Goal: Task Accomplishment & Management: Use online tool/utility

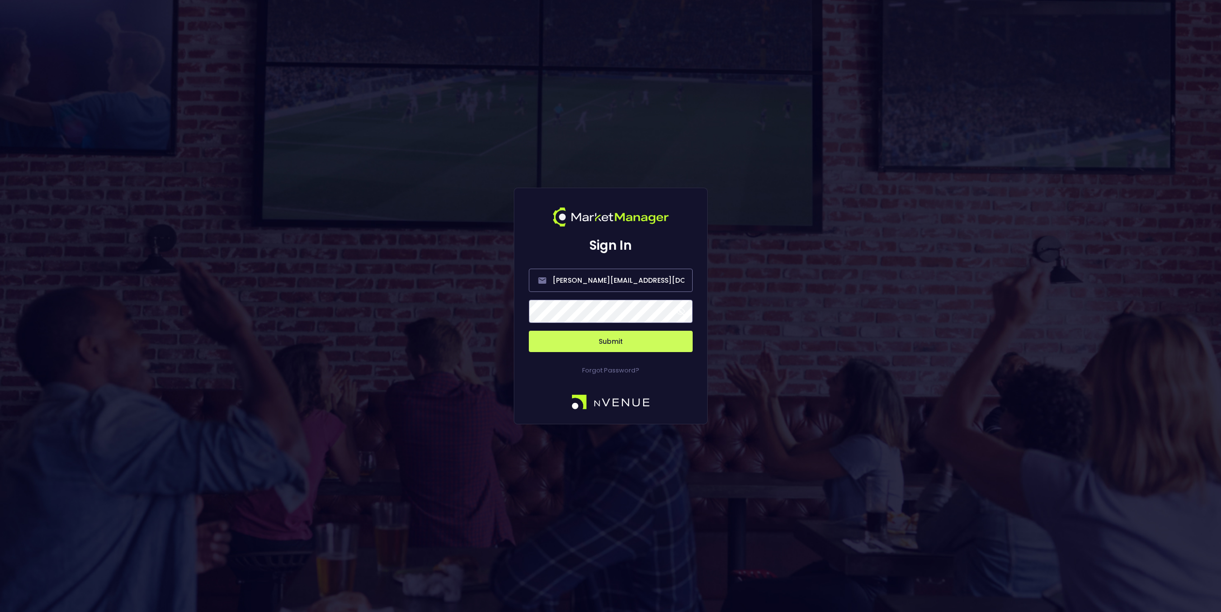
click at [683, 313] on span at bounding box center [680, 311] width 9 height 9
click at [613, 339] on button "Submit" at bounding box center [611, 340] width 164 height 21
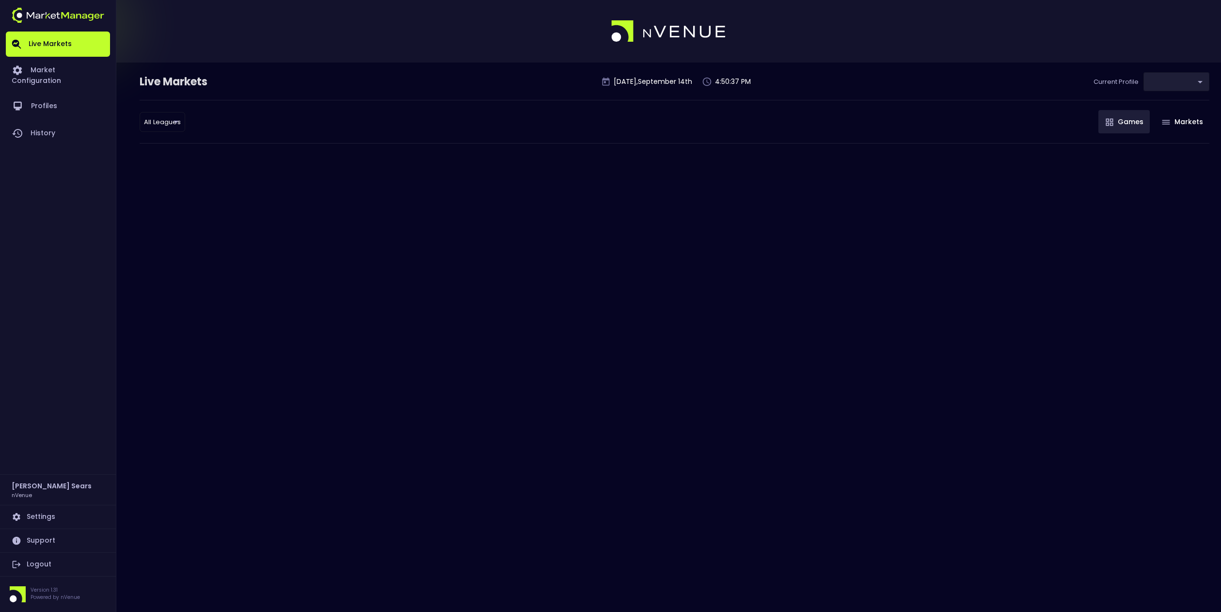
type input "0d810fa5-e353-4d9c-b11d-31f095cae871"
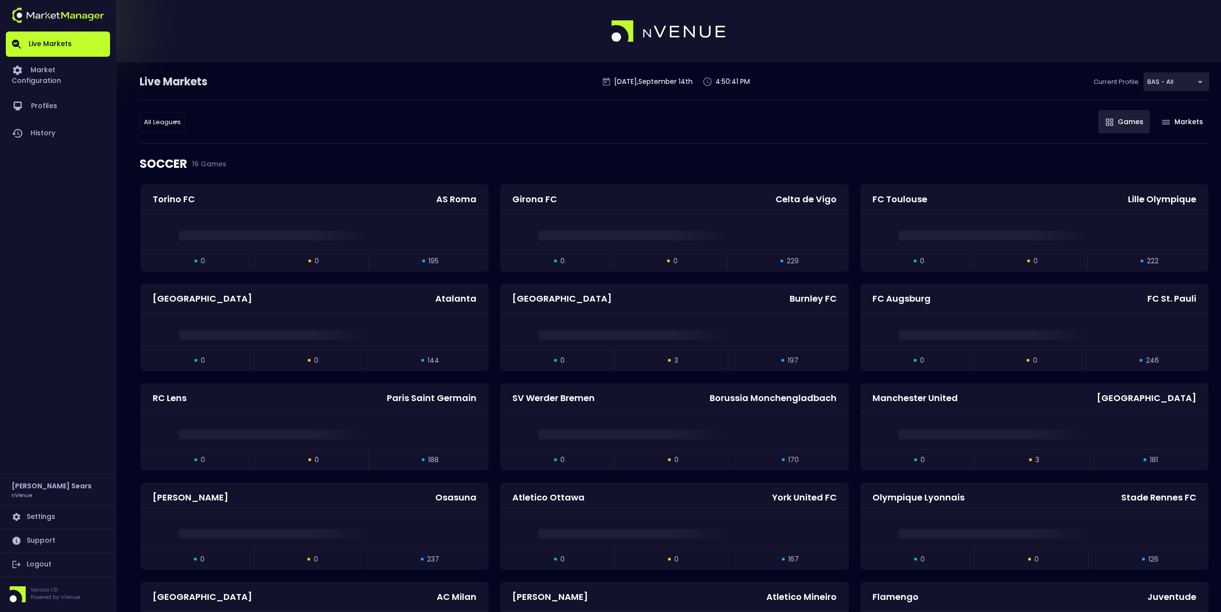
click at [143, 250] on li "WNBA" at bounding box center [162, 253] width 106 height 19
type input "WNBA"
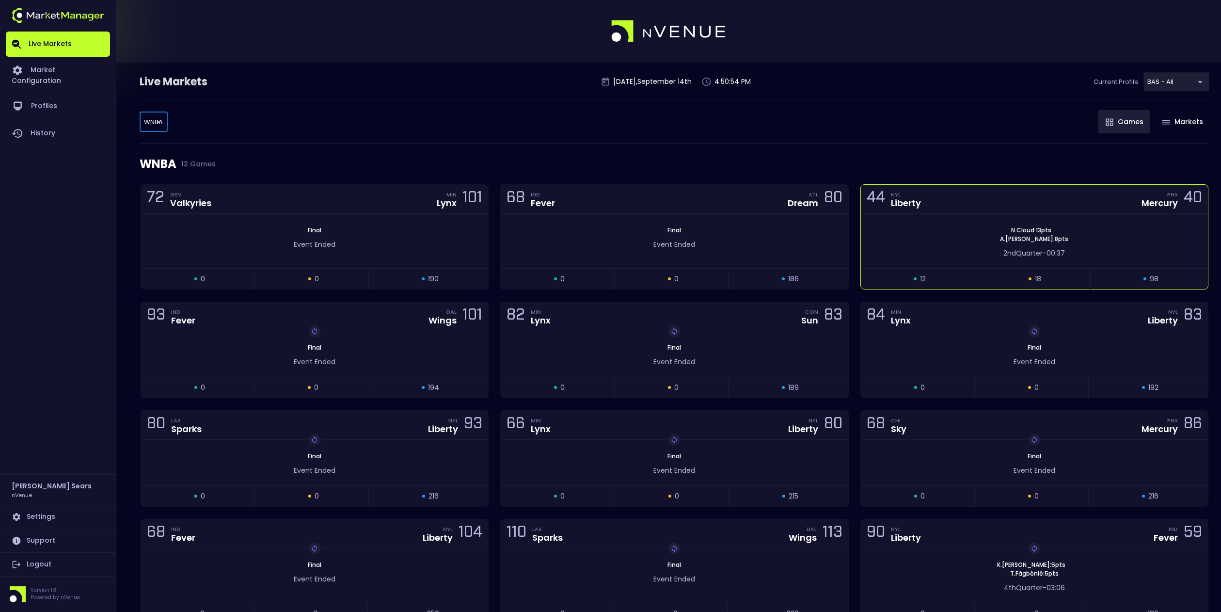
click at [903, 221] on div "N . Cloud : 13 pts [PERSON_NAME] : 8 pts 2nd Quarter - 00:37" at bounding box center [1034, 241] width 347 height 54
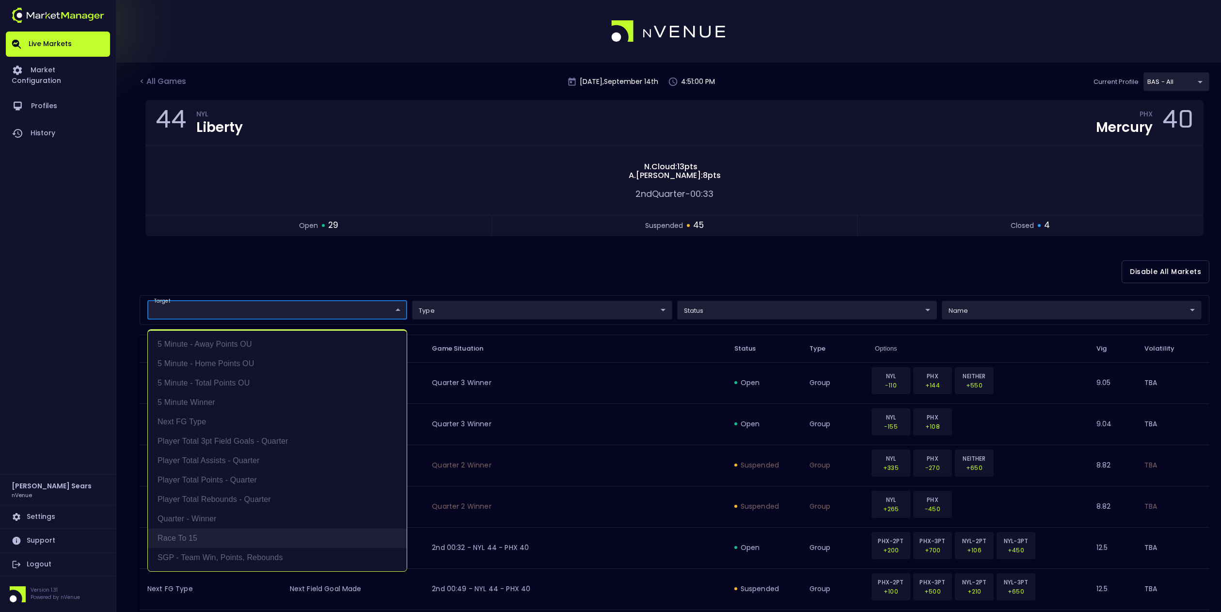
click at [209, 532] on li "Race to 15" at bounding box center [277, 537] width 259 height 19
type input "Race to 15"
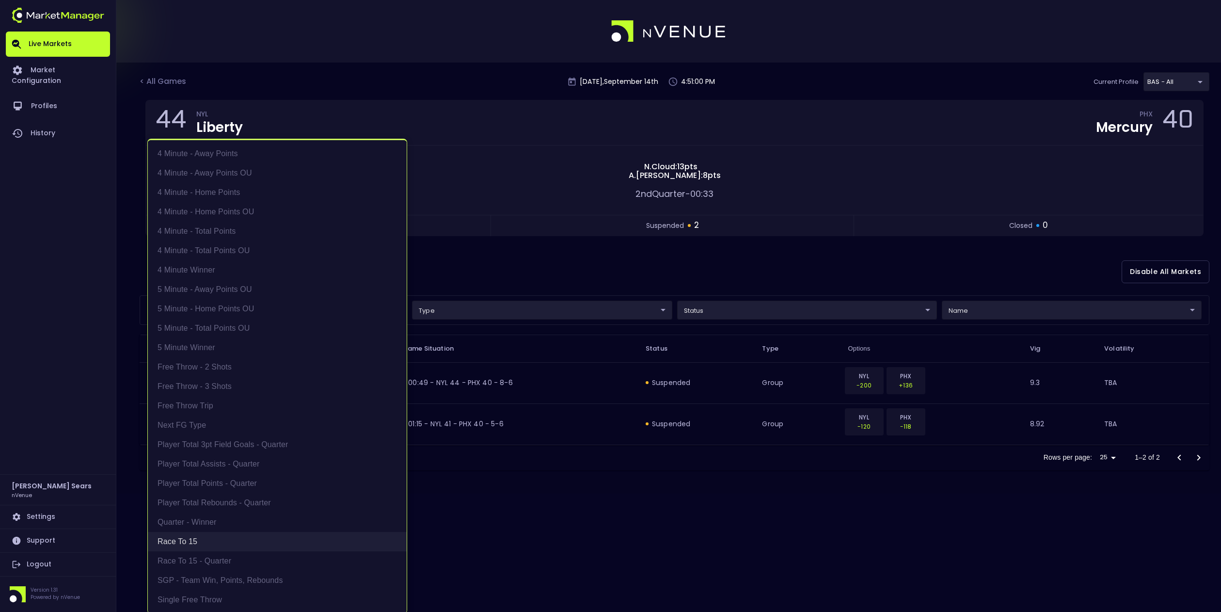
scroll to position [2, 0]
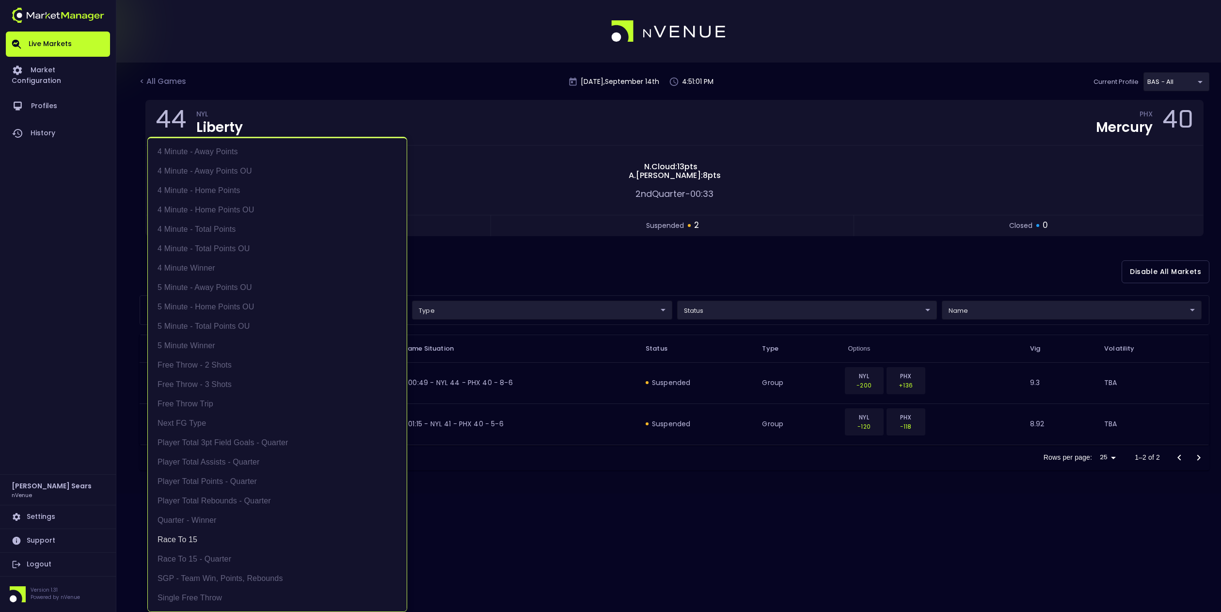
click at [739, 308] on div at bounding box center [610, 306] width 1221 height 612
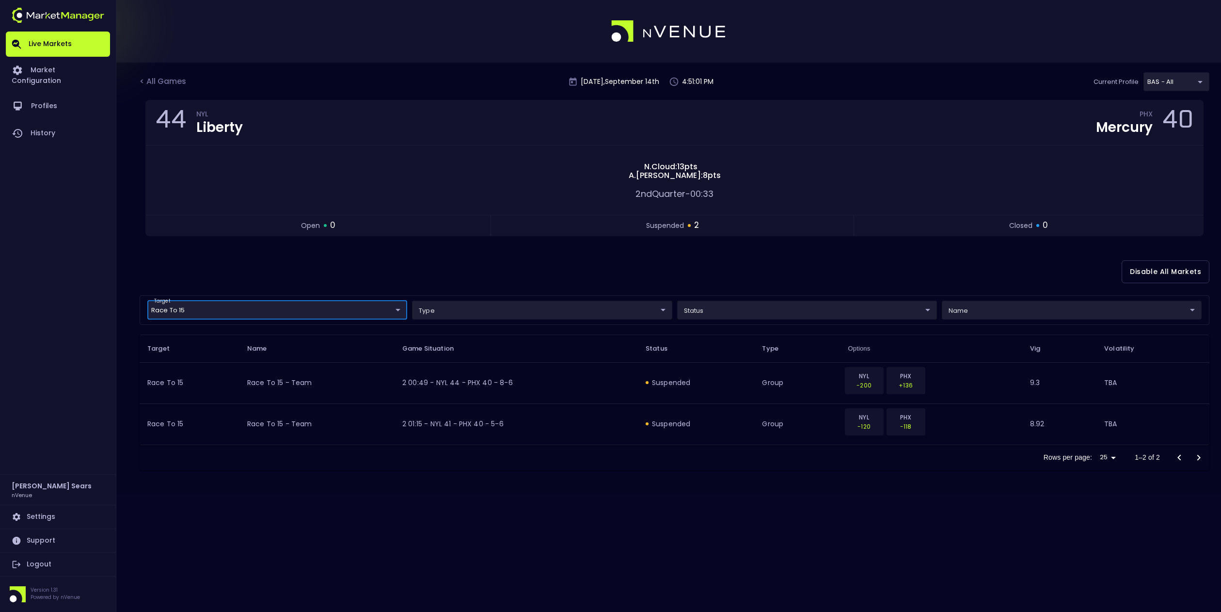
scroll to position [0, 0]
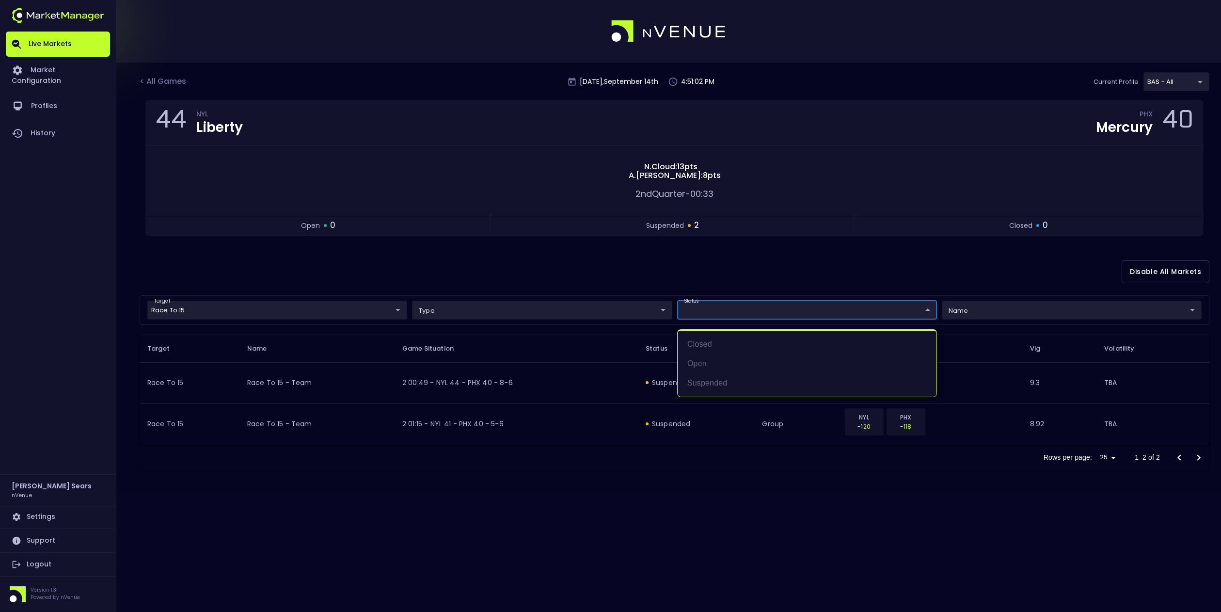
click at [739, 310] on body "Live Markets Market Configuration Profiles History [PERSON_NAME] nVenue Setting…" at bounding box center [610, 306] width 1221 height 612
click at [712, 362] on li "open" at bounding box center [806, 363] width 259 height 19
type input "open"
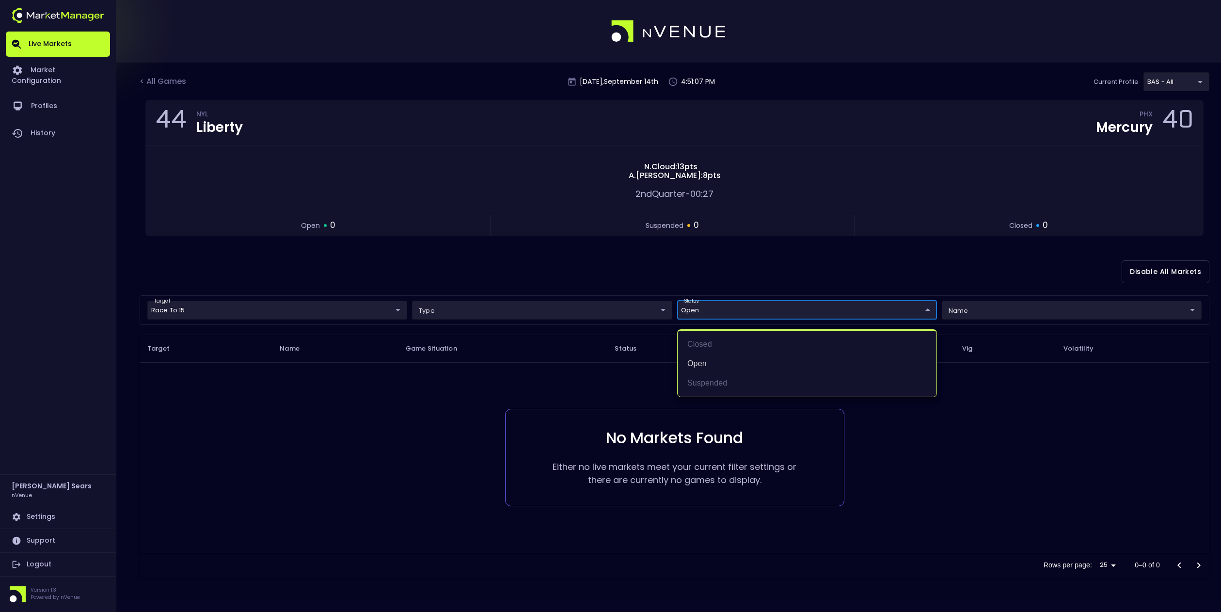
click at [401, 312] on div at bounding box center [610, 306] width 1221 height 612
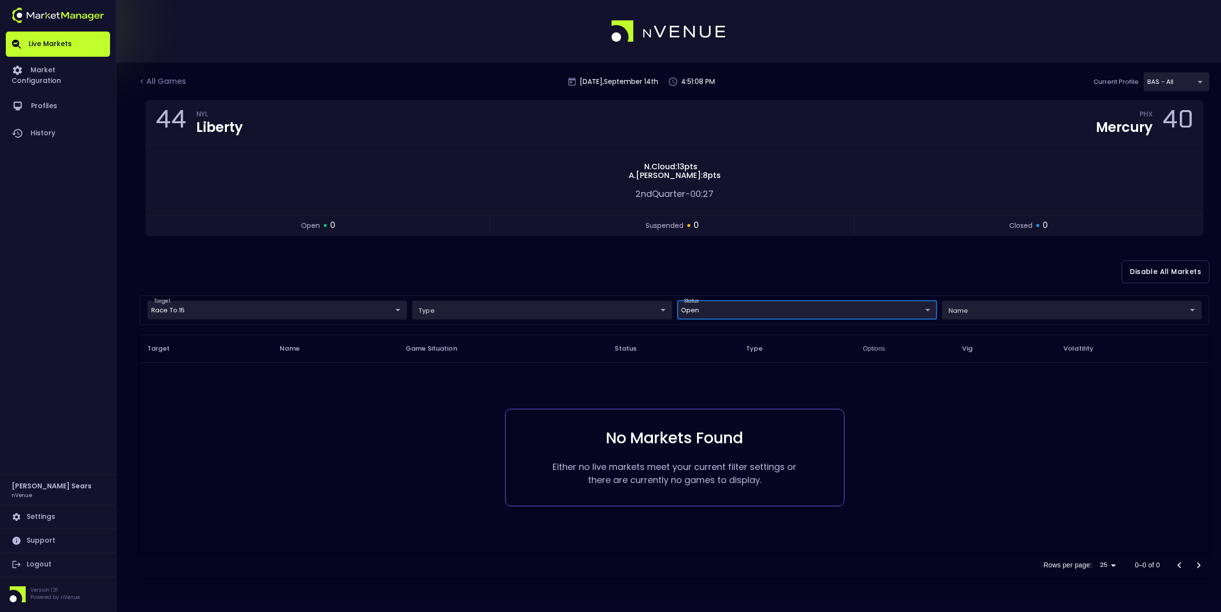
click at [399, 311] on body "Live Markets Market Configuration Profiles History [PERSON_NAME] nVenue Setting…" at bounding box center [610, 306] width 1221 height 612
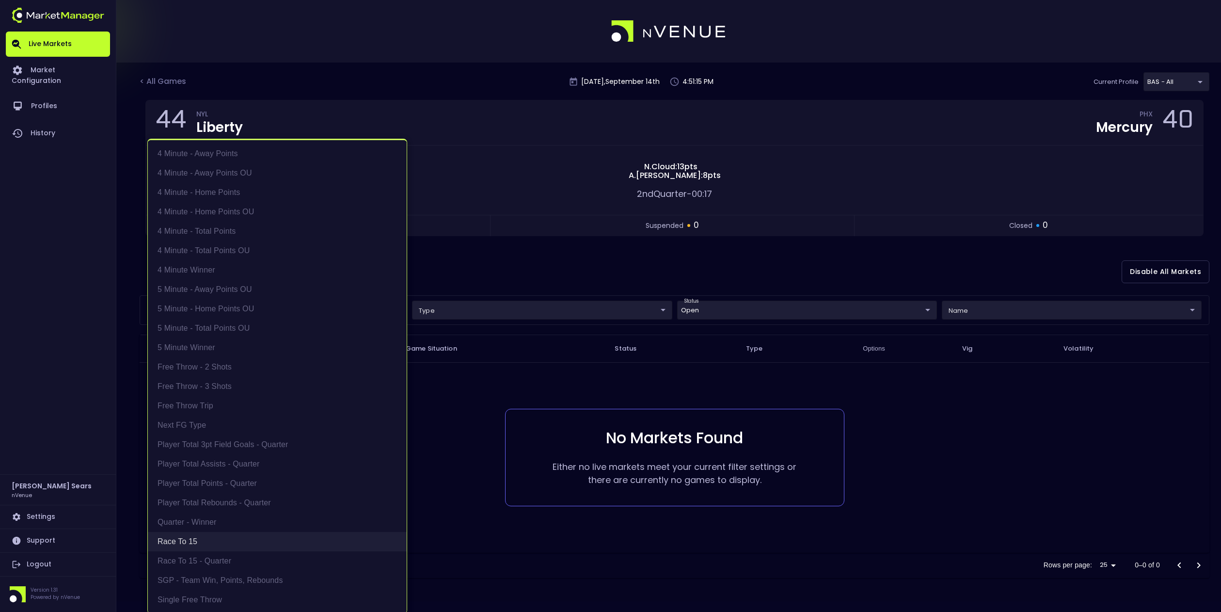
click at [184, 541] on li "Race to 15" at bounding box center [277, 541] width 259 height 19
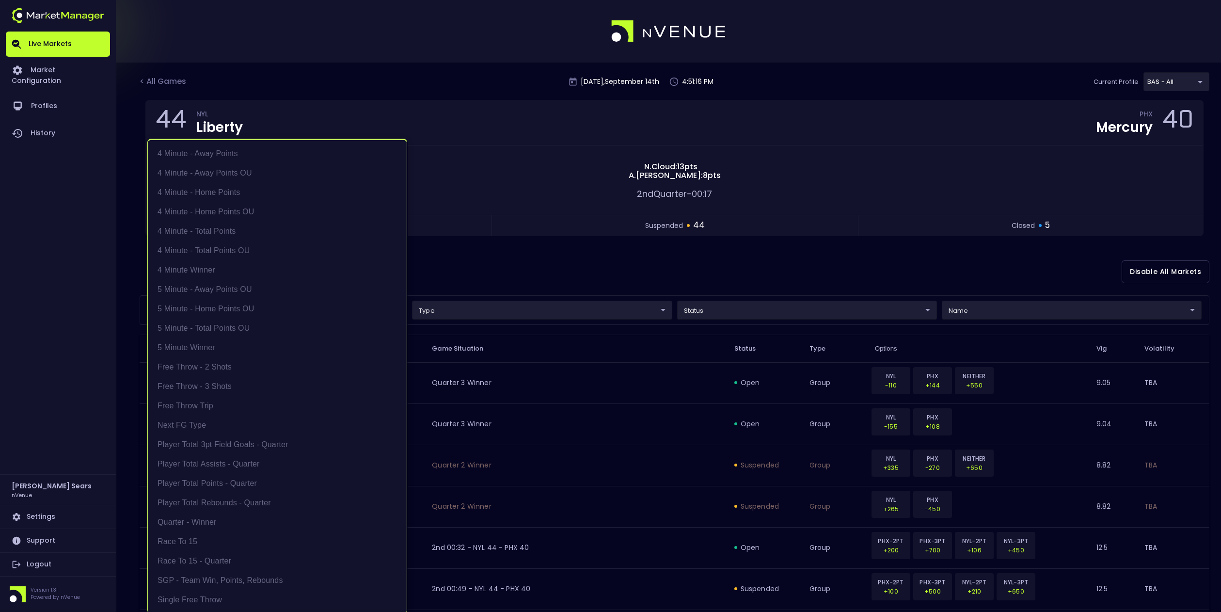
click at [490, 265] on div at bounding box center [610, 306] width 1221 height 612
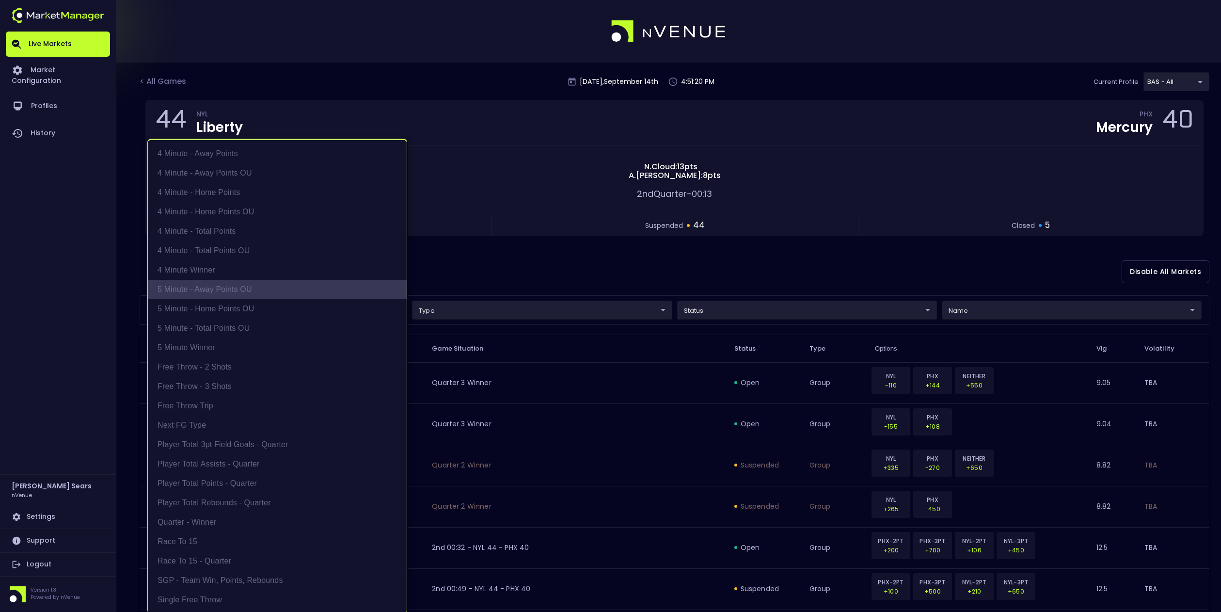
click at [236, 288] on li "5 Minute - Away Points OU" at bounding box center [277, 289] width 259 height 19
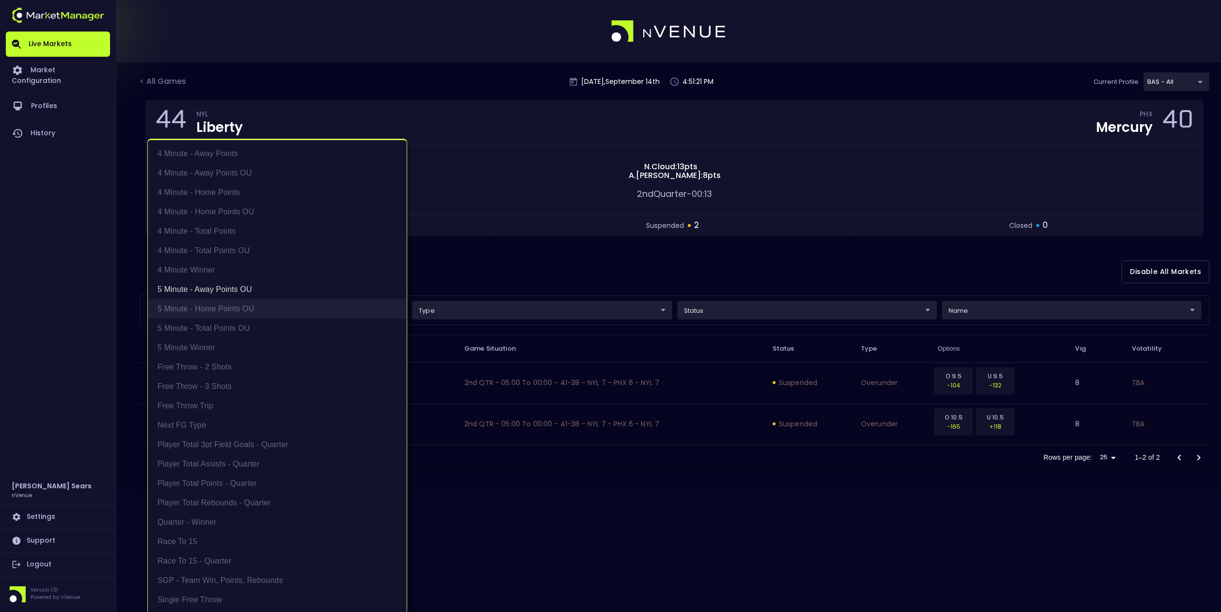
click at [248, 304] on li "5 Minute - Home Points OU" at bounding box center [277, 308] width 259 height 19
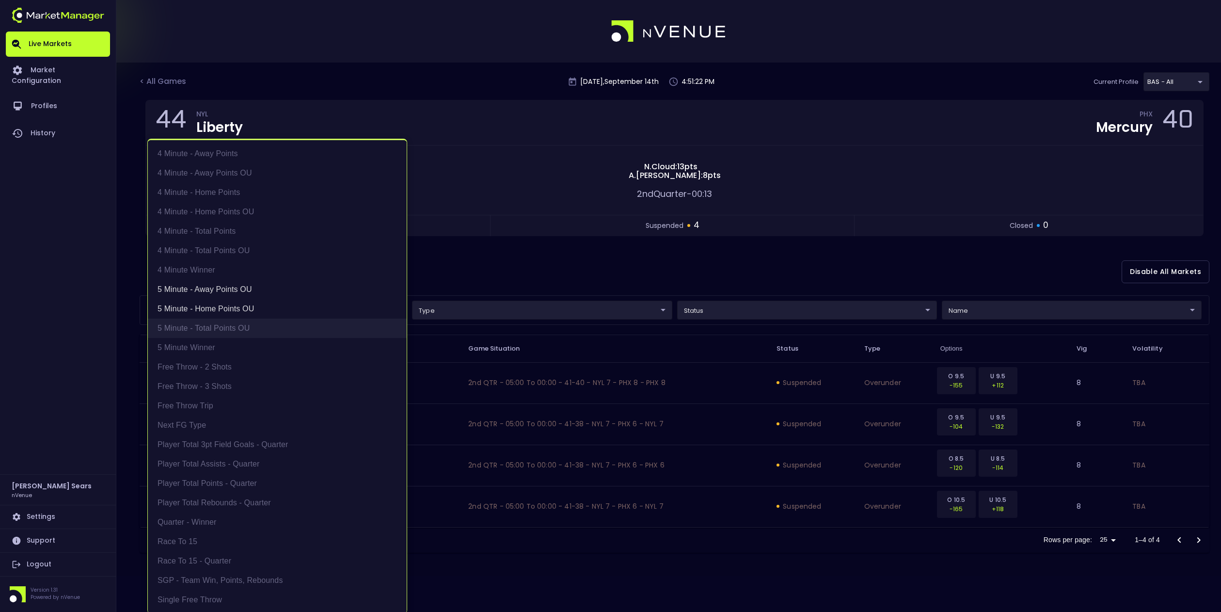
click at [248, 323] on li "5 Minute - Total Points OU" at bounding box center [277, 327] width 259 height 19
type input "5 Minute - Away Points OU,5 Minute - Home Points OU,5 Minute - Total Points OU"
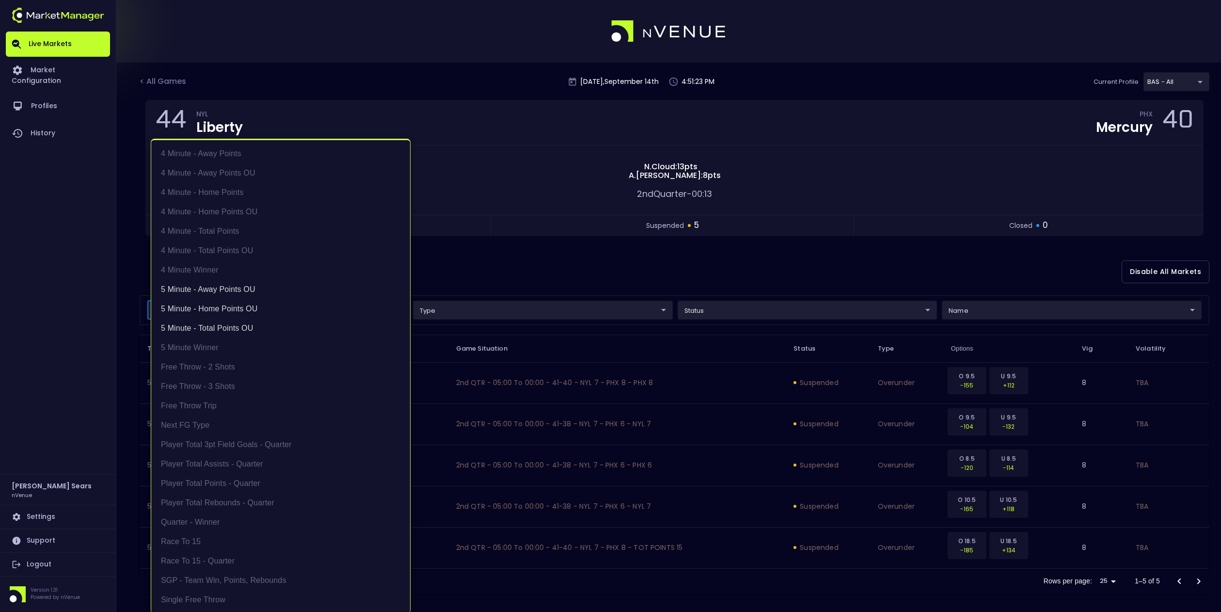
scroll to position [1, 0]
click at [718, 313] on div at bounding box center [610, 306] width 1221 height 612
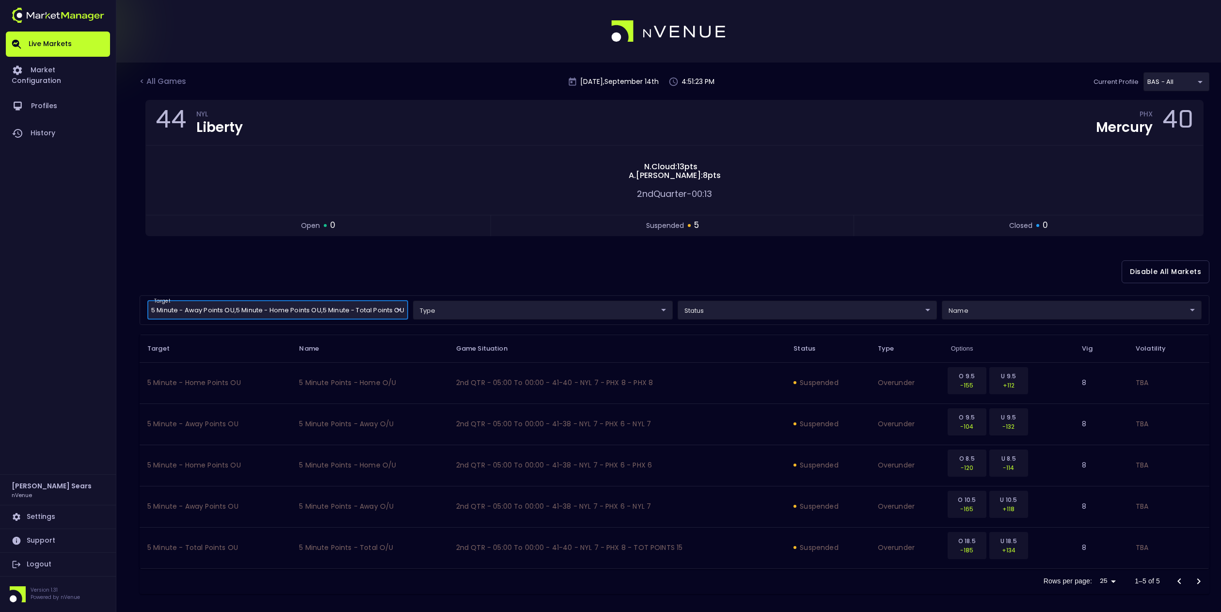
scroll to position [0, 0]
click at [727, 313] on body "Live Markets Market Configuration Profiles History [PERSON_NAME] nVenue Setting…" at bounding box center [610, 308] width 1221 height 617
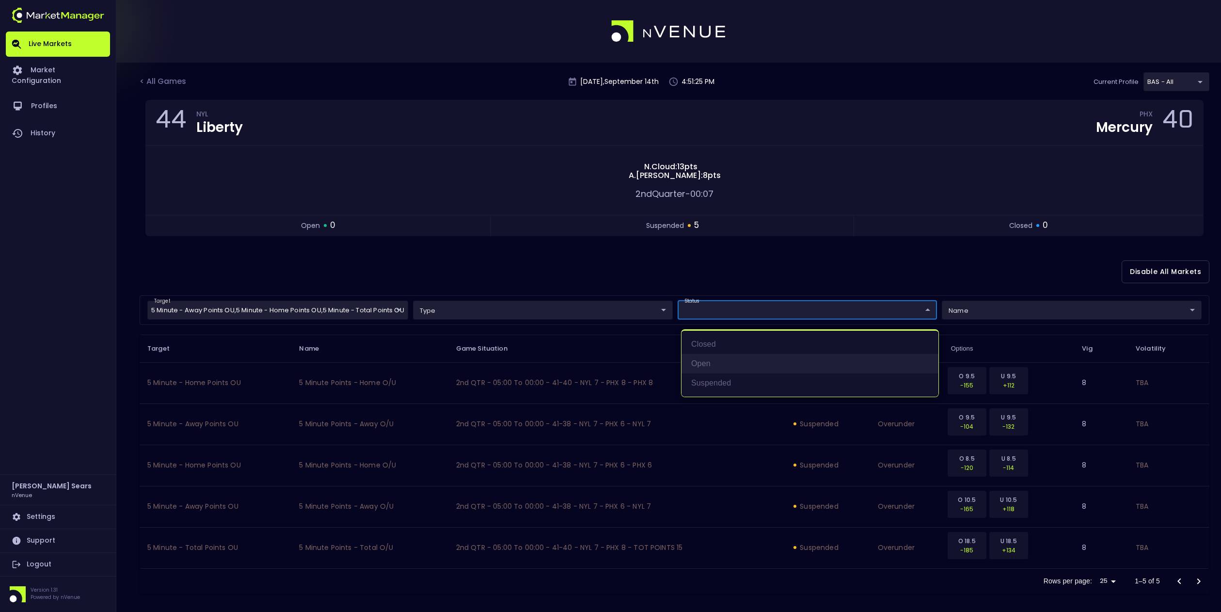
click at [710, 362] on li "open" at bounding box center [809, 363] width 257 height 19
type input "open"
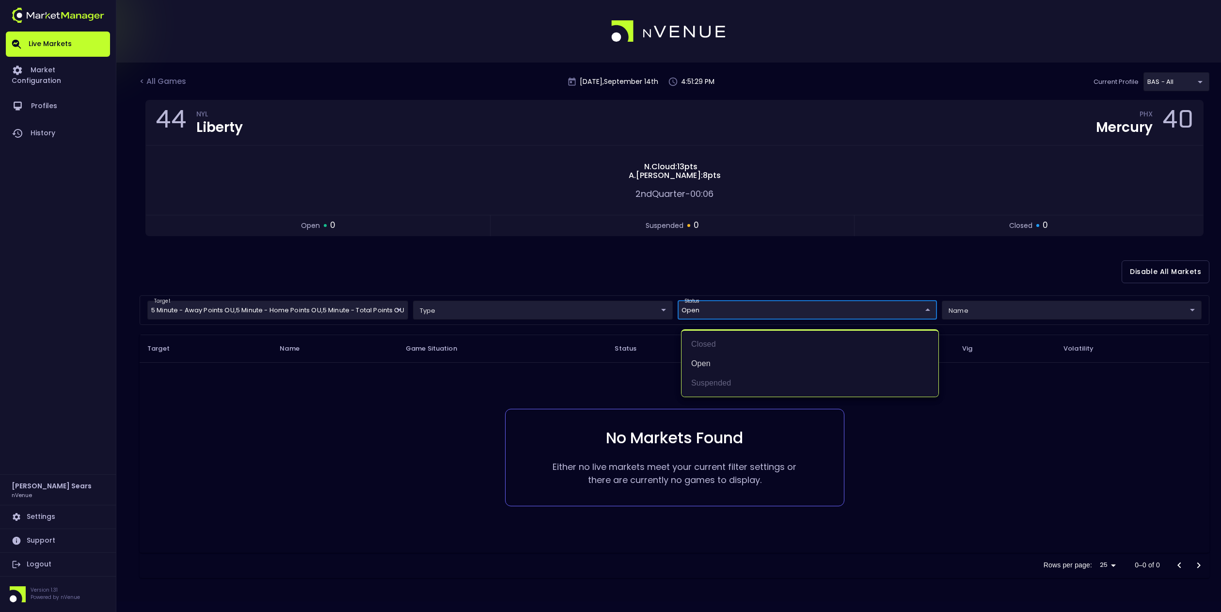
click at [607, 281] on div at bounding box center [610, 306] width 1221 height 612
